Goal: Find specific page/section: Find specific page/section

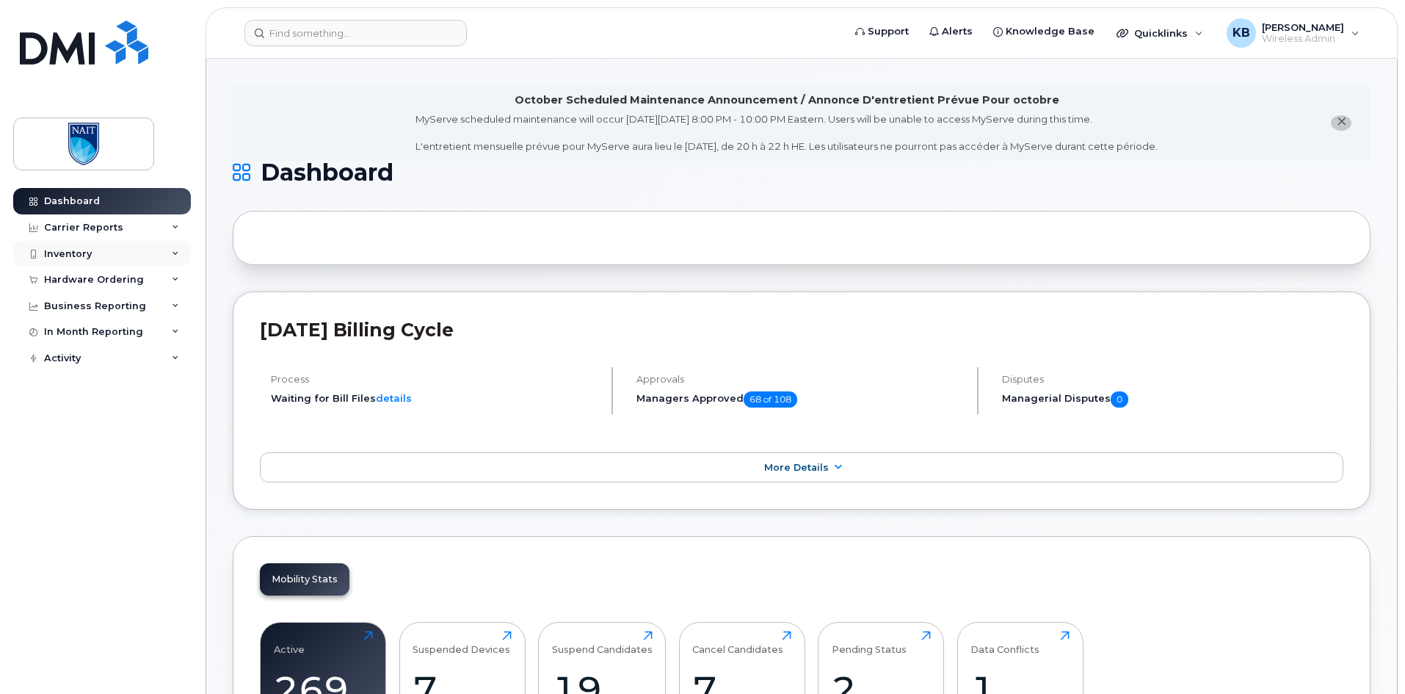
click at [119, 251] on div "Inventory" at bounding box center [102, 254] width 178 height 26
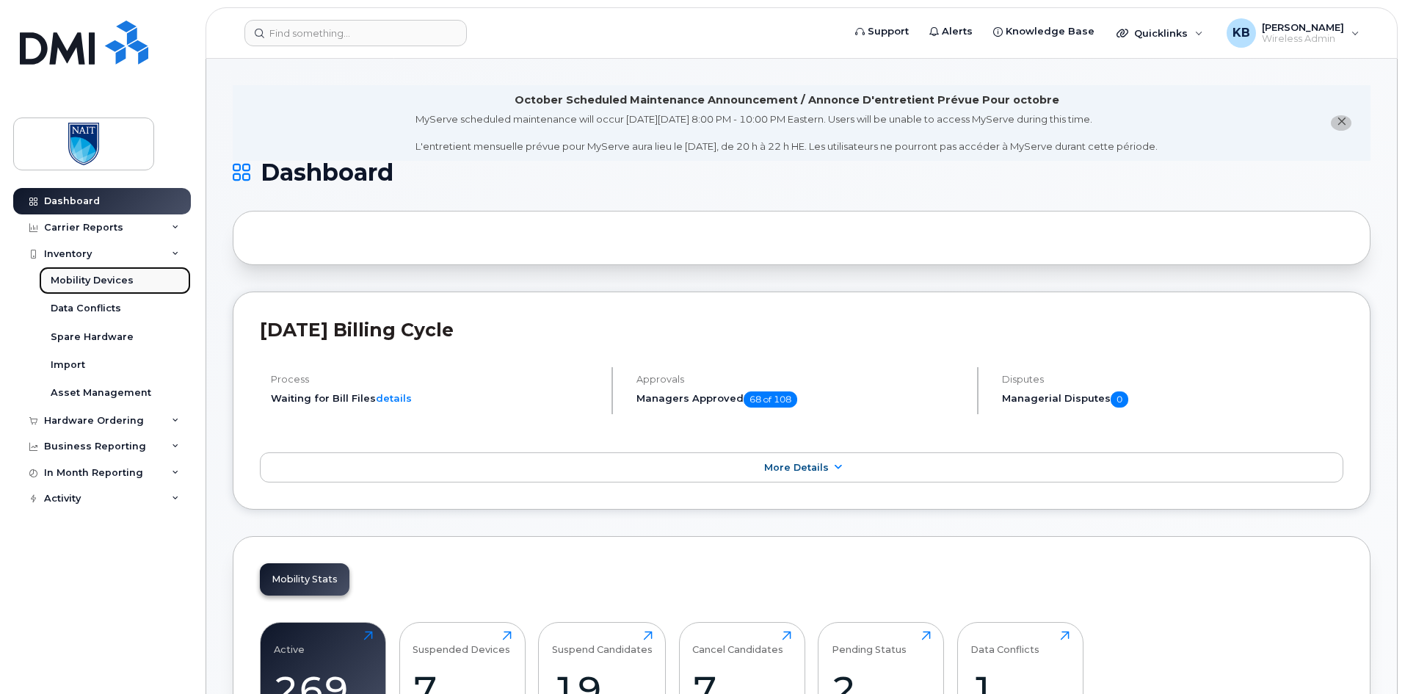
click at [109, 282] on div "Mobility Devices" at bounding box center [92, 280] width 83 height 13
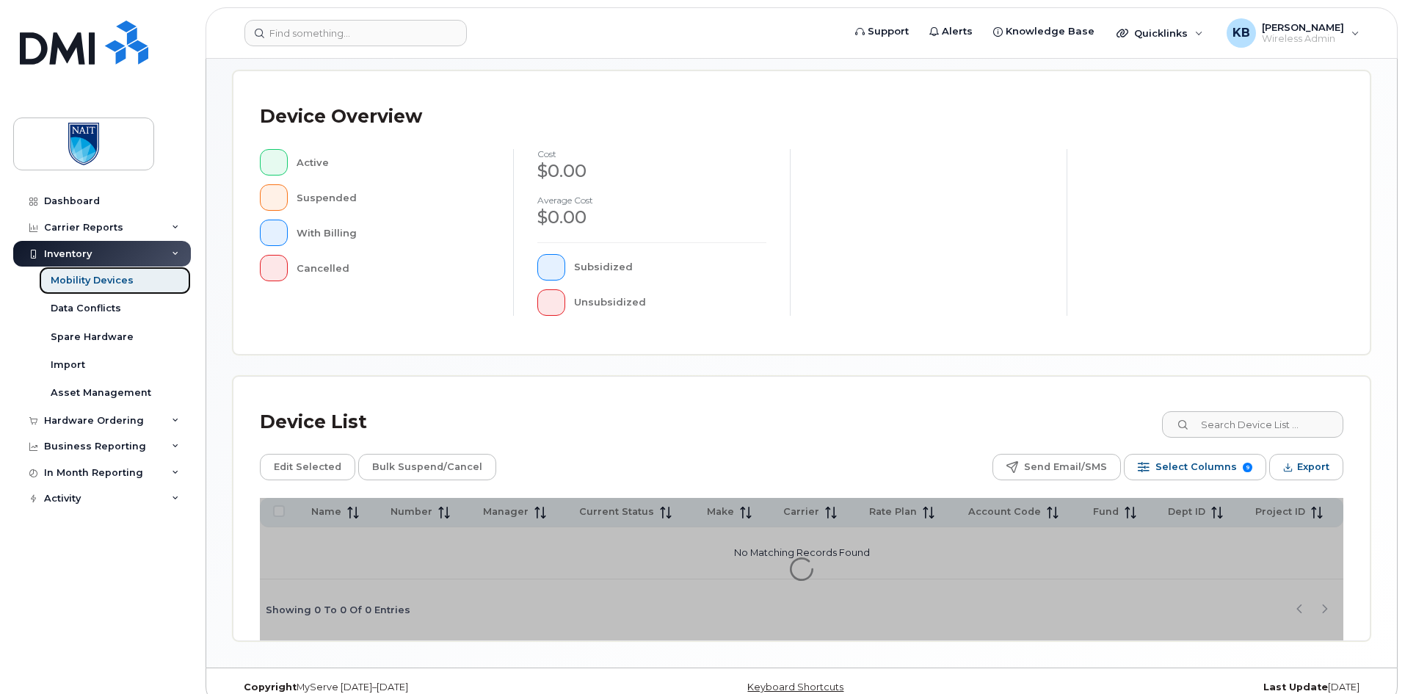
scroll to position [316, 0]
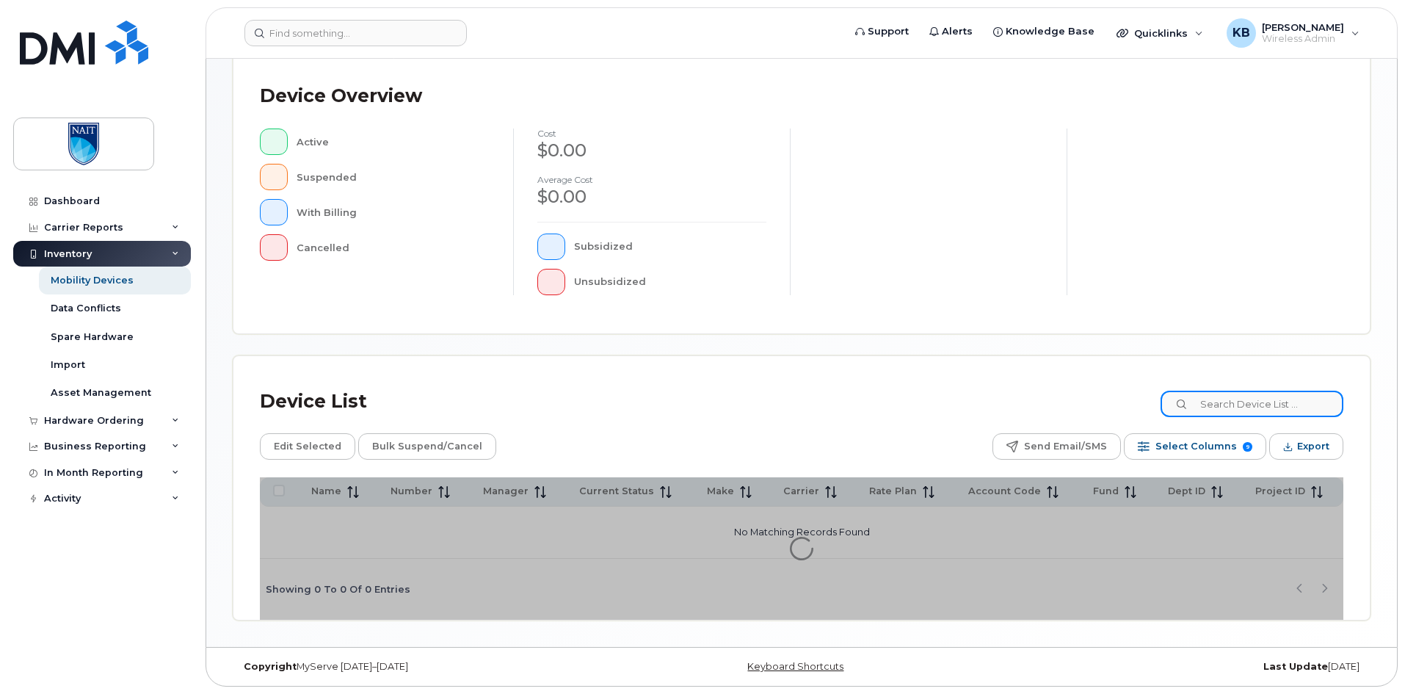
click at [1270, 396] on input at bounding box center [1251, 403] width 183 height 26
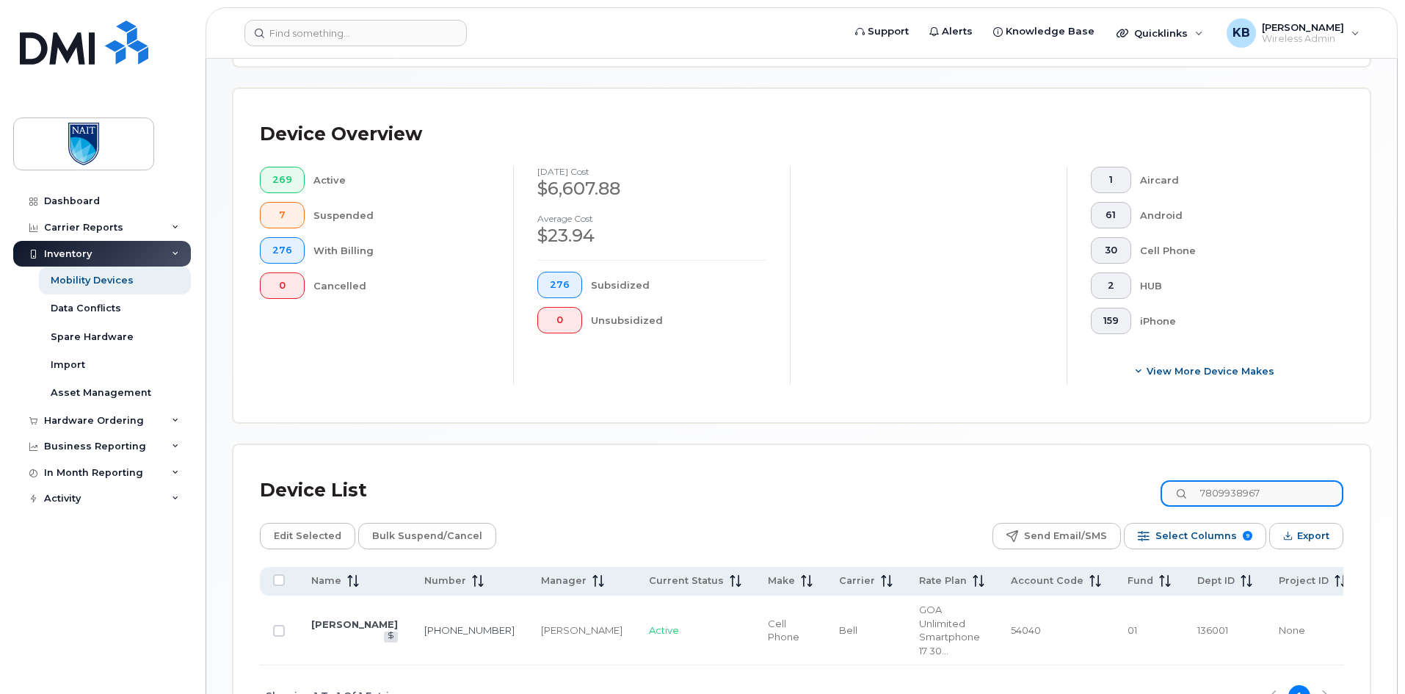
scroll to position [382, 0]
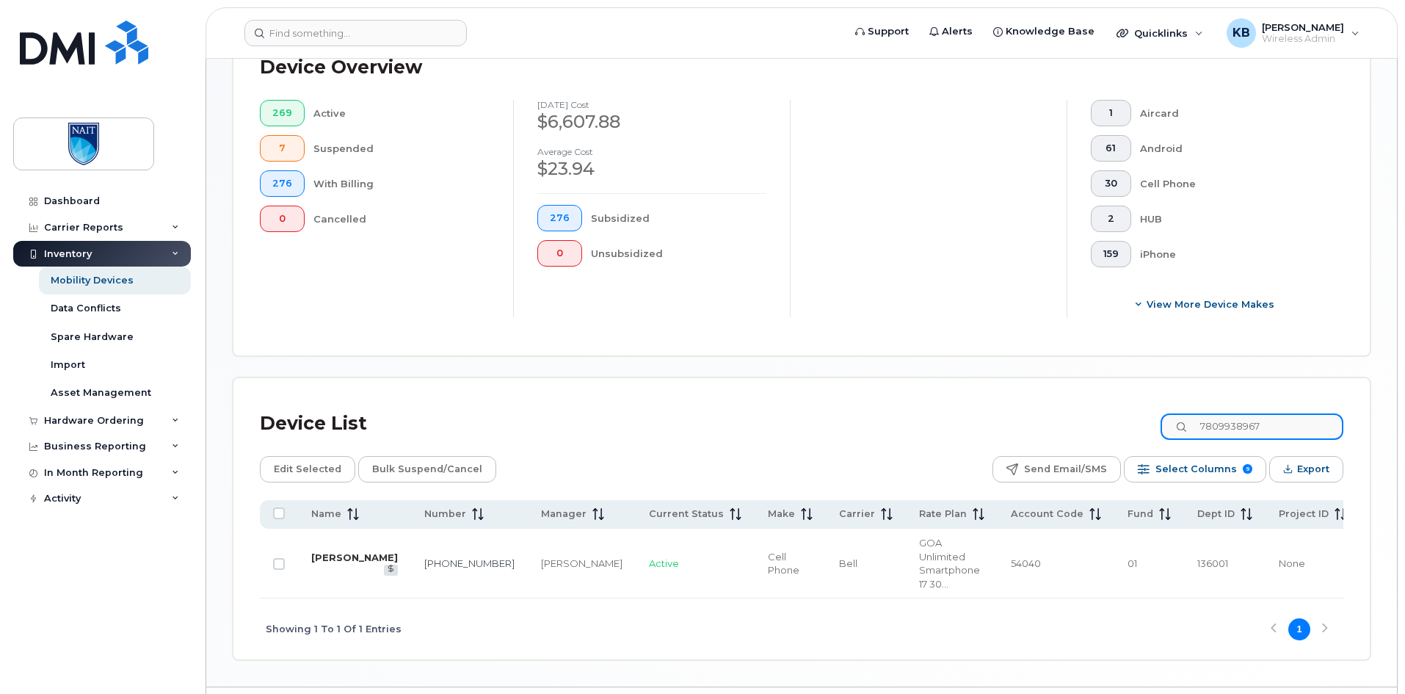
type input "7809938967"
click at [330, 551] on link "[PERSON_NAME]" at bounding box center [354, 557] width 87 height 12
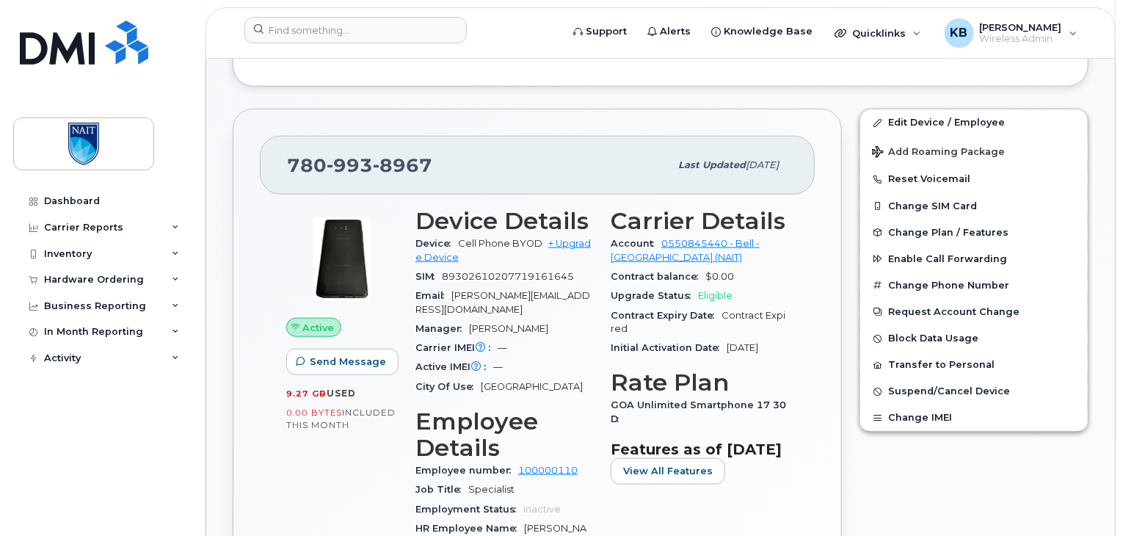
scroll to position [587, 0]
click at [840, 213] on div "780 993 8967 Last updated May 09, 2025 Active Send Message 9.27 GB  used 0.00 B…" at bounding box center [537, 456] width 609 height 696
click at [694, 237] on link "0550845440 - Bell - [GEOGRAPHIC_DATA] (NAIT)" at bounding box center [685, 249] width 149 height 24
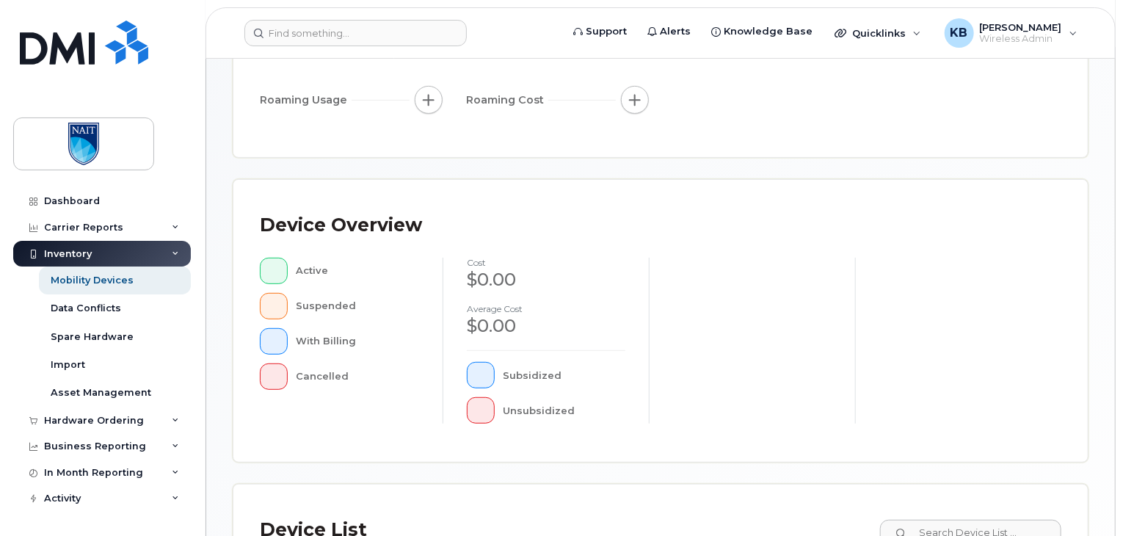
scroll to position [440, 0]
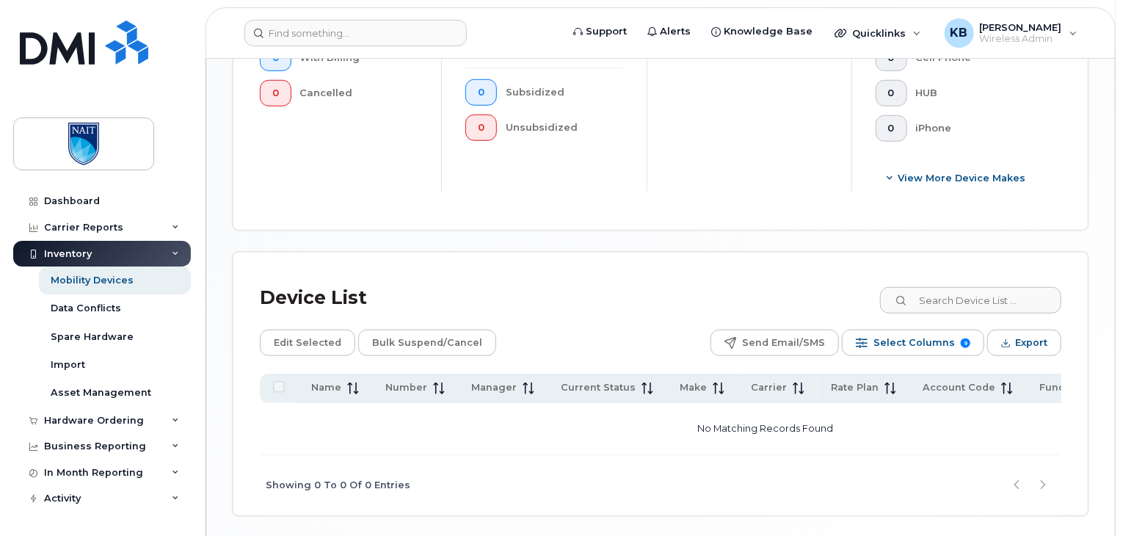
scroll to position [608, 0]
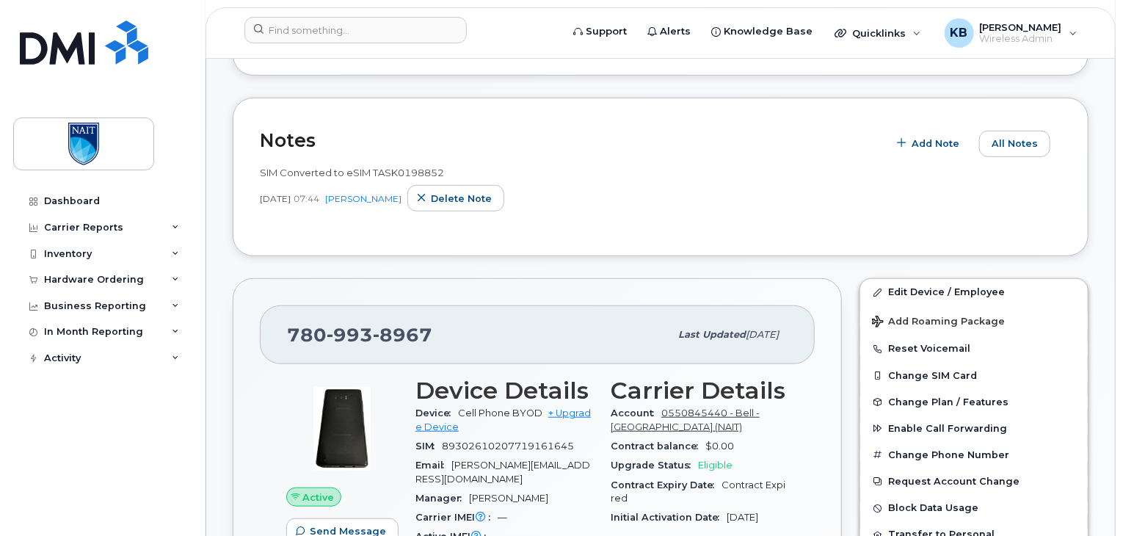
scroll to position [660, 0]
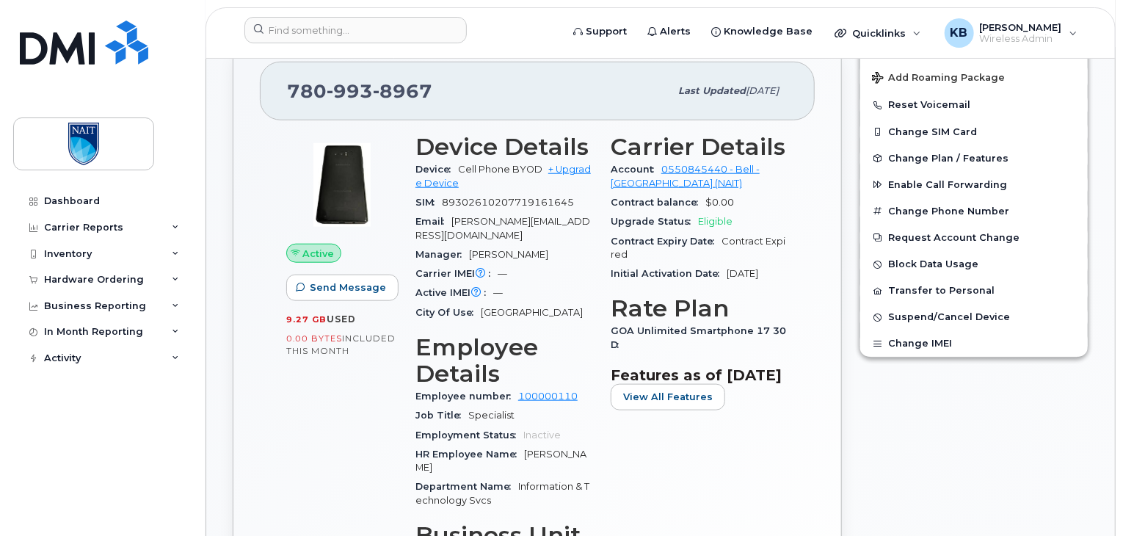
click at [910, 420] on div "Edit Device / Employee Add Roaming Package Reset Voicemail Change SIM Card Chan…" at bounding box center [974, 382] width 247 height 713
